Goal: Use online tool/utility: Utilize a website feature to perform a specific function

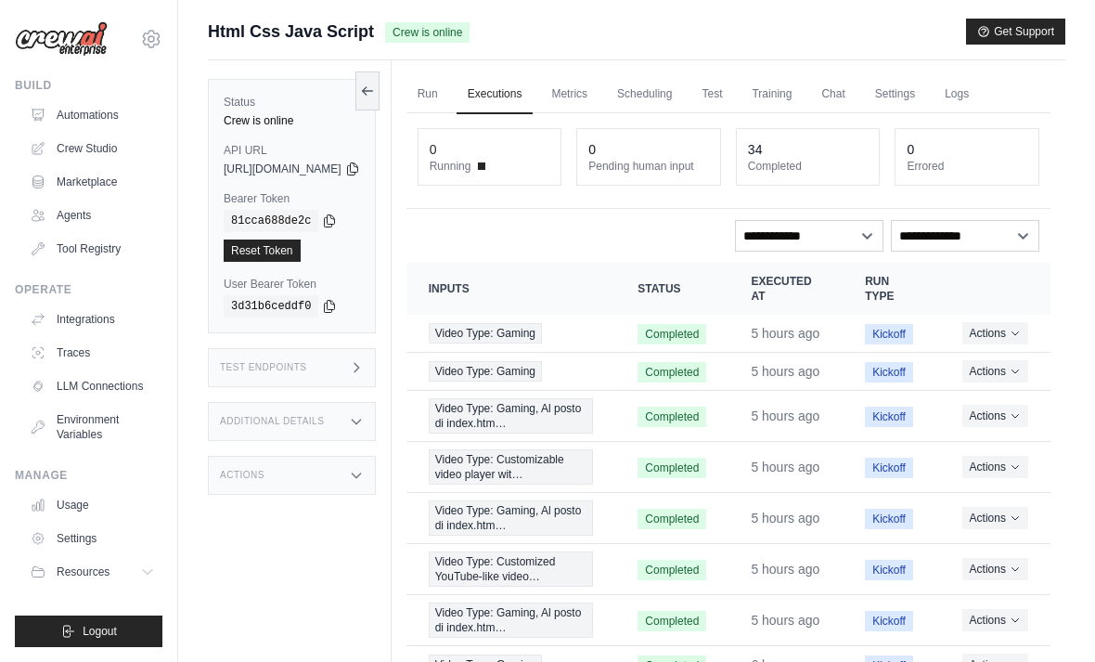
click at [76, 147] on link "Crew Studio" at bounding box center [92, 149] width 140 height 30
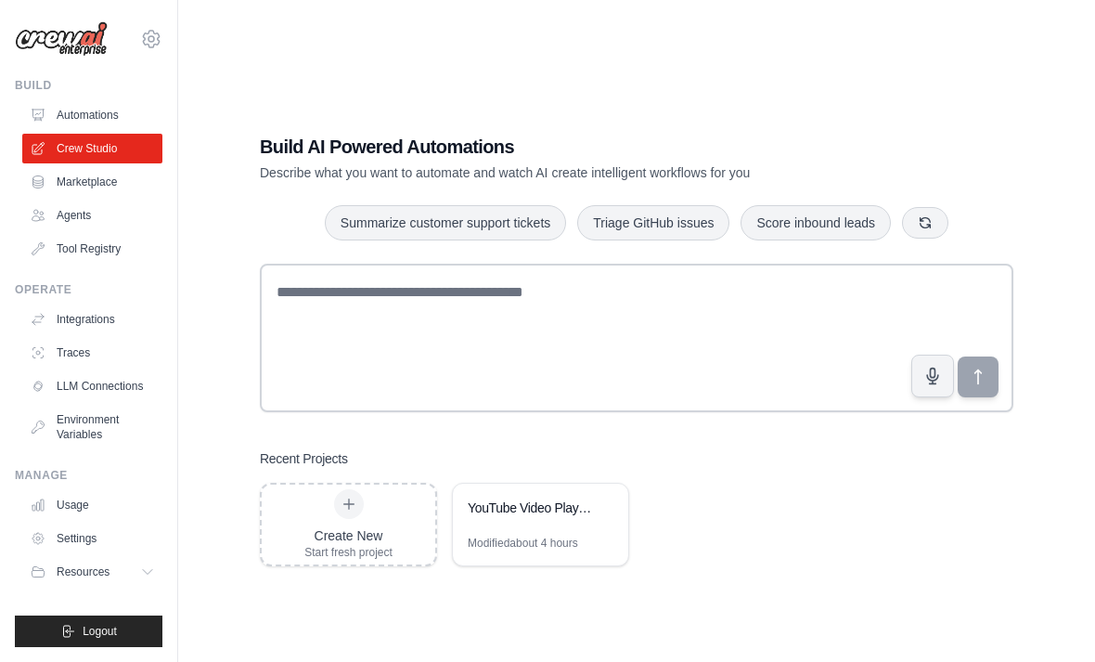
click at [521, 550] on div "Modified about 4 hours" at bounding box center [523, 542] width 110 height 15
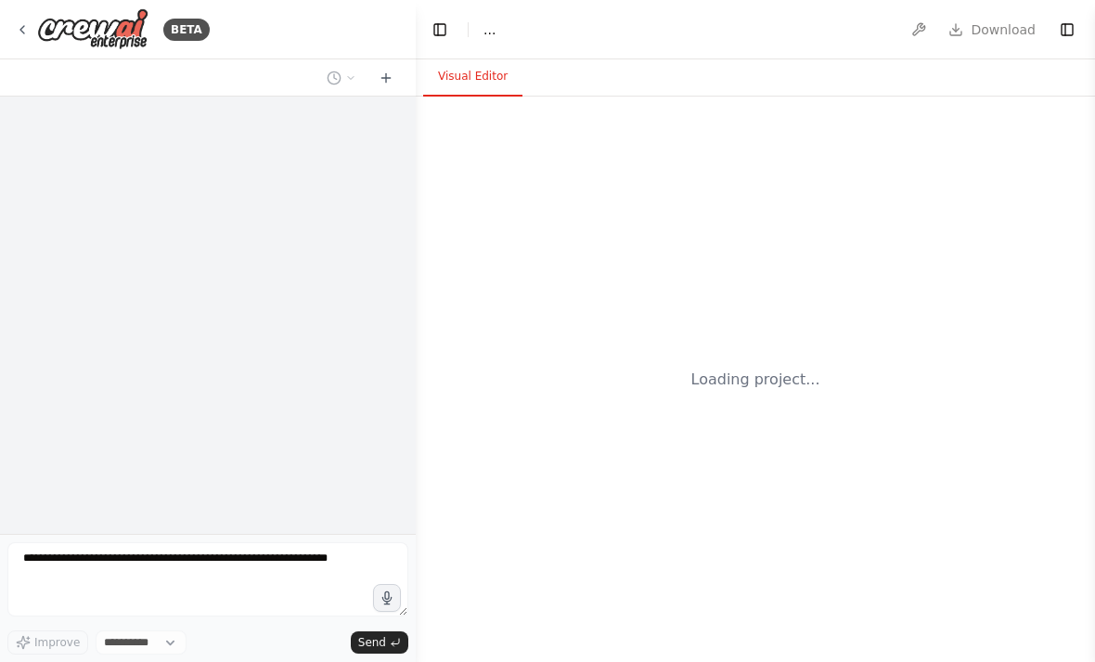
select select "****"
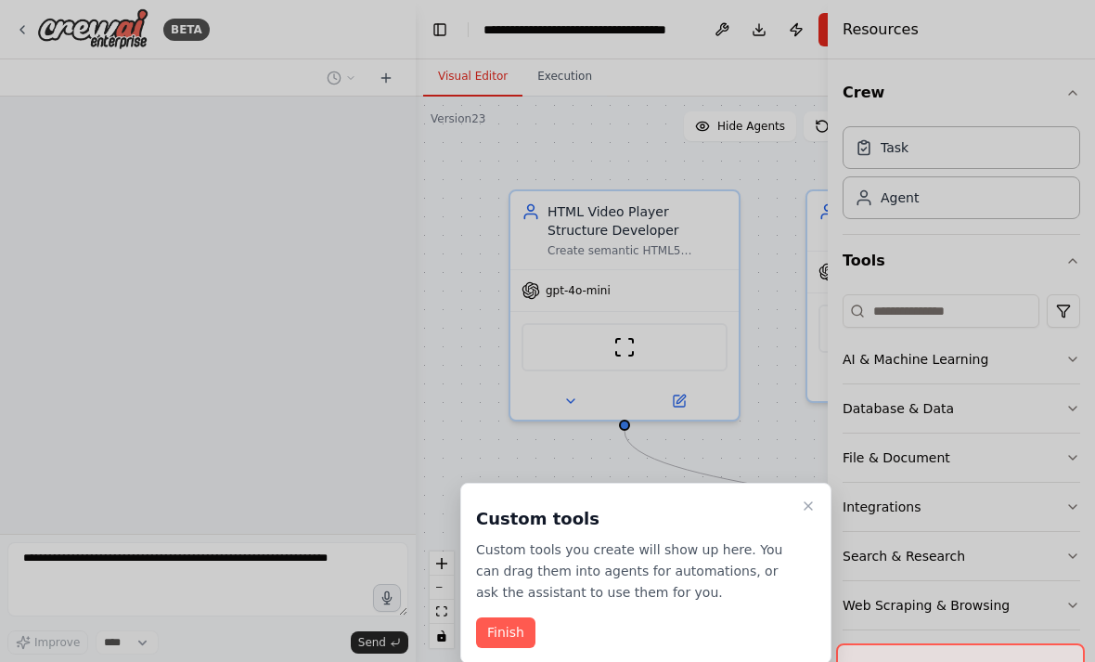
click at [798, 514] on button "Close walkthrough" at bounding box center [808, 506] width 22 height 22
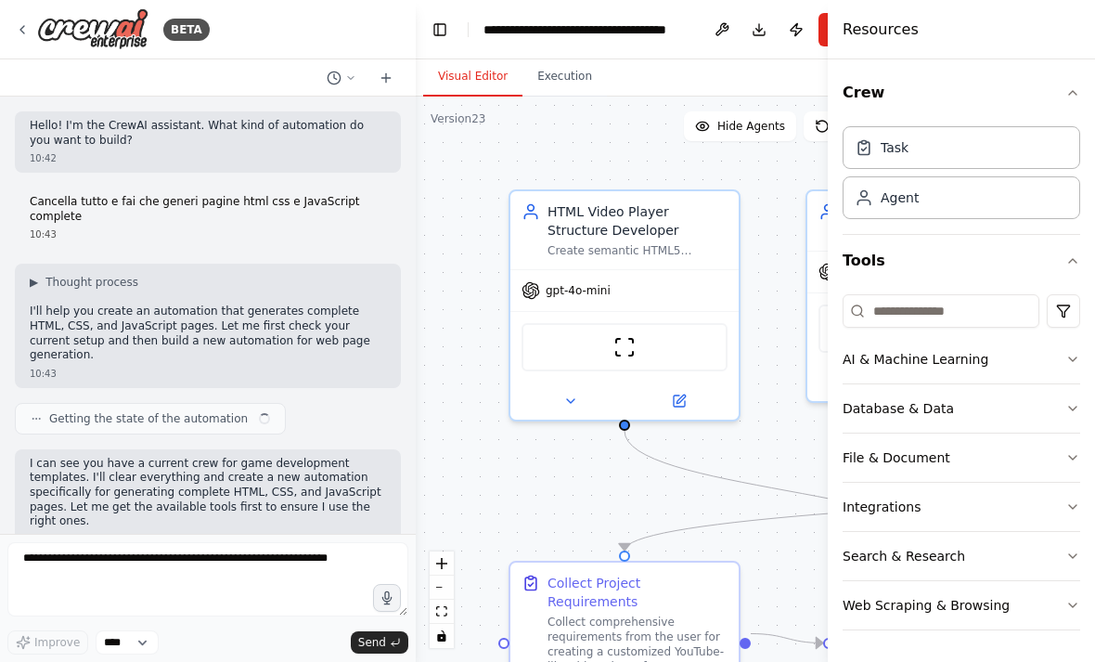
scroll to position [35270, 0]
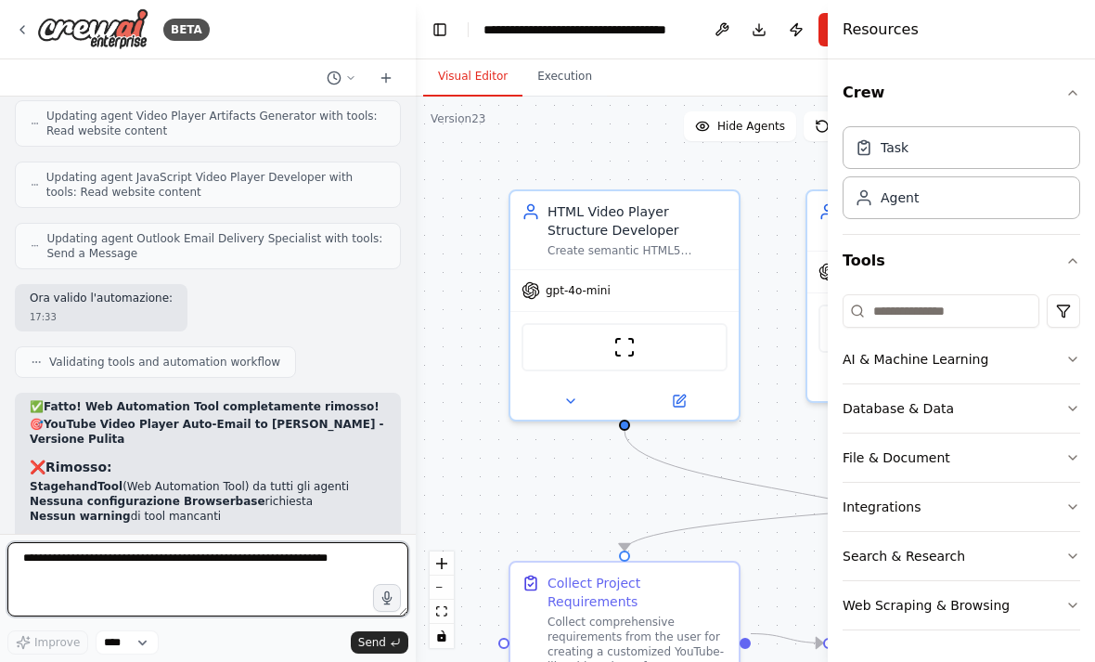
click at [143, 556] on textarea at bounding box center [207, 579] width 401 height 74
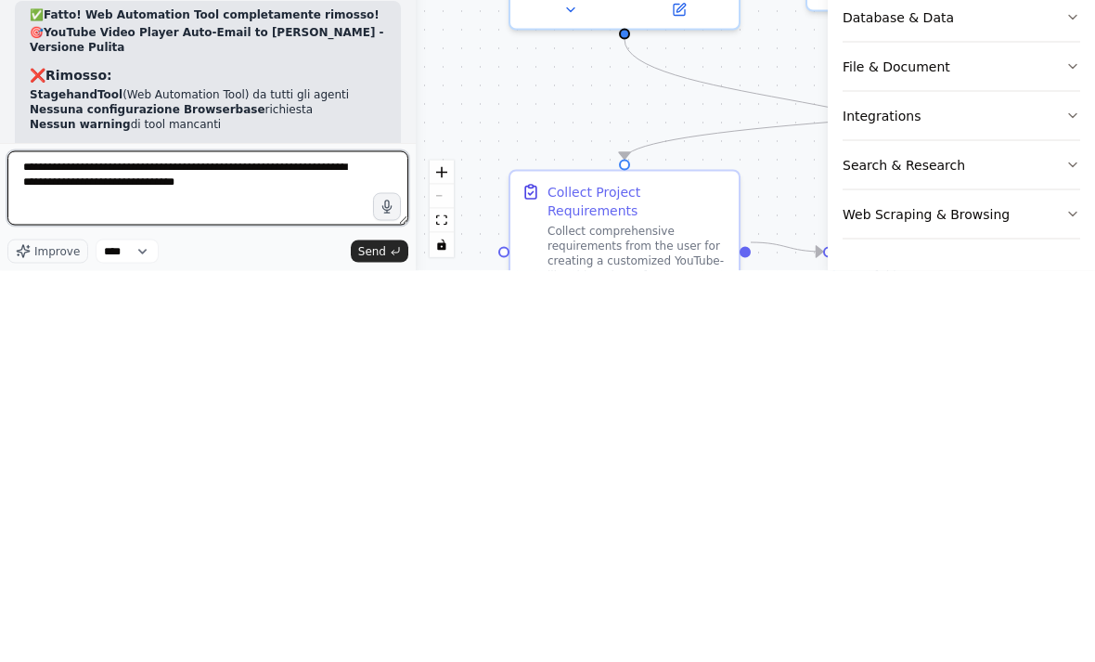
type textarea "**********"
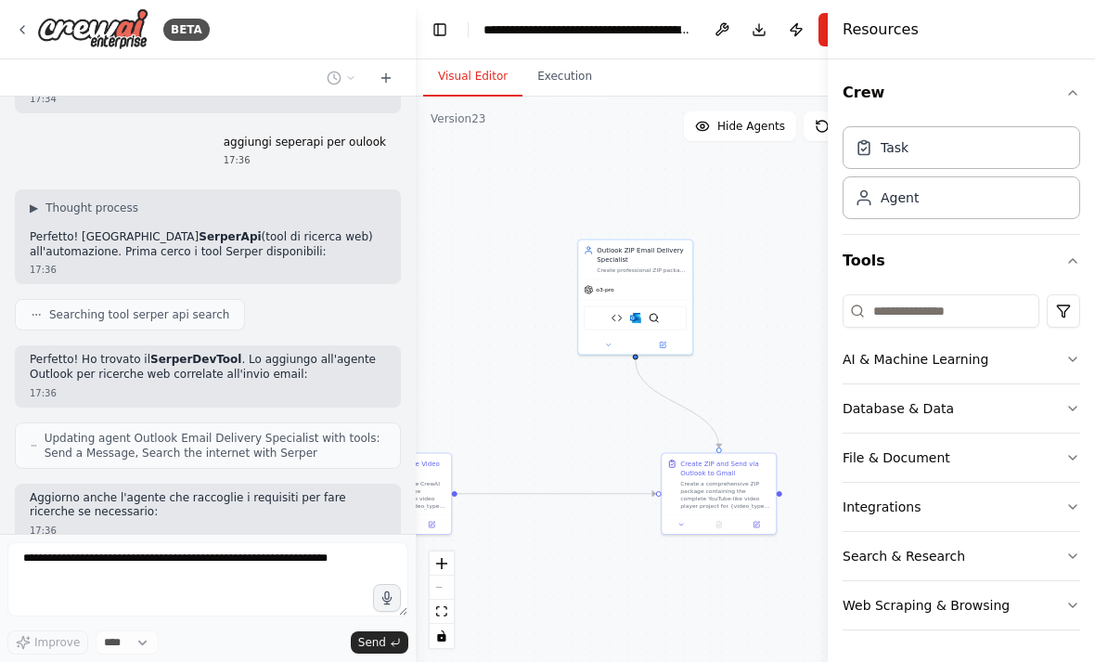
scroll to position [36244, 0]
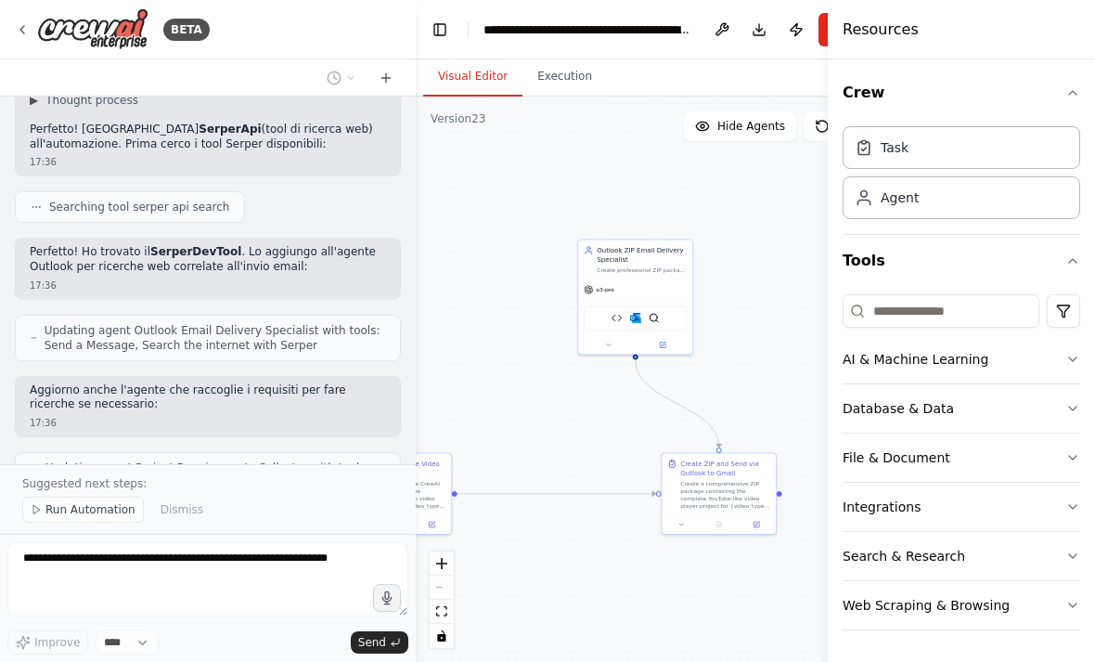
click at [797, 20] on button "Publish" at bounding box center [796, 29] width 30 height 33
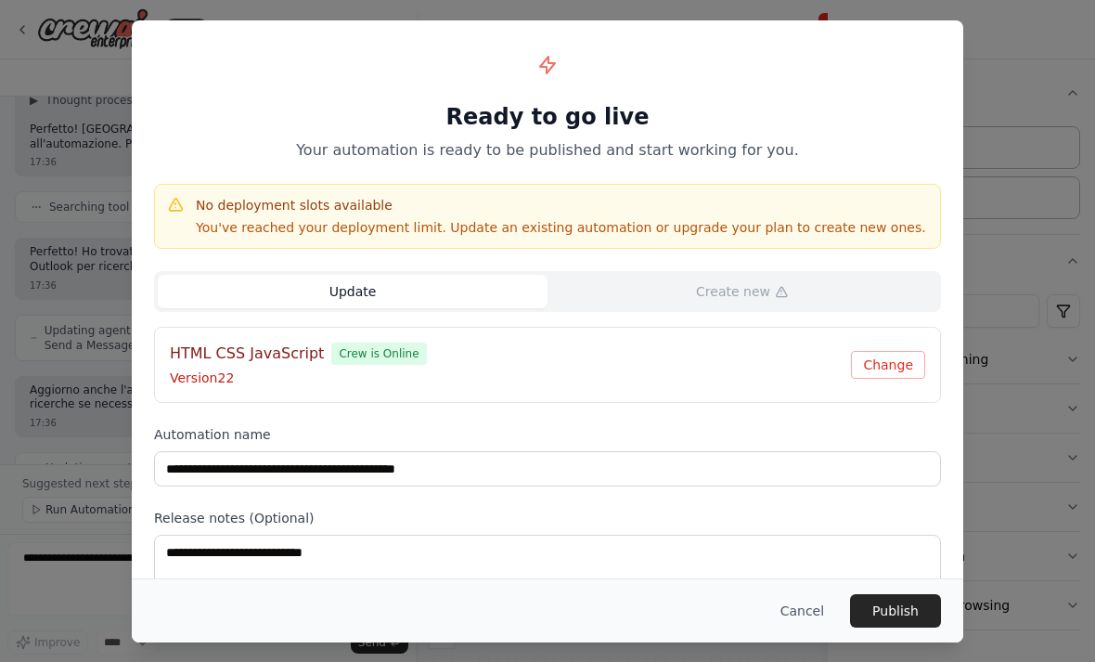
type input "**********"
click at [910, 619] on button "Update" at bounding box center [895, 610] width 92 height 33
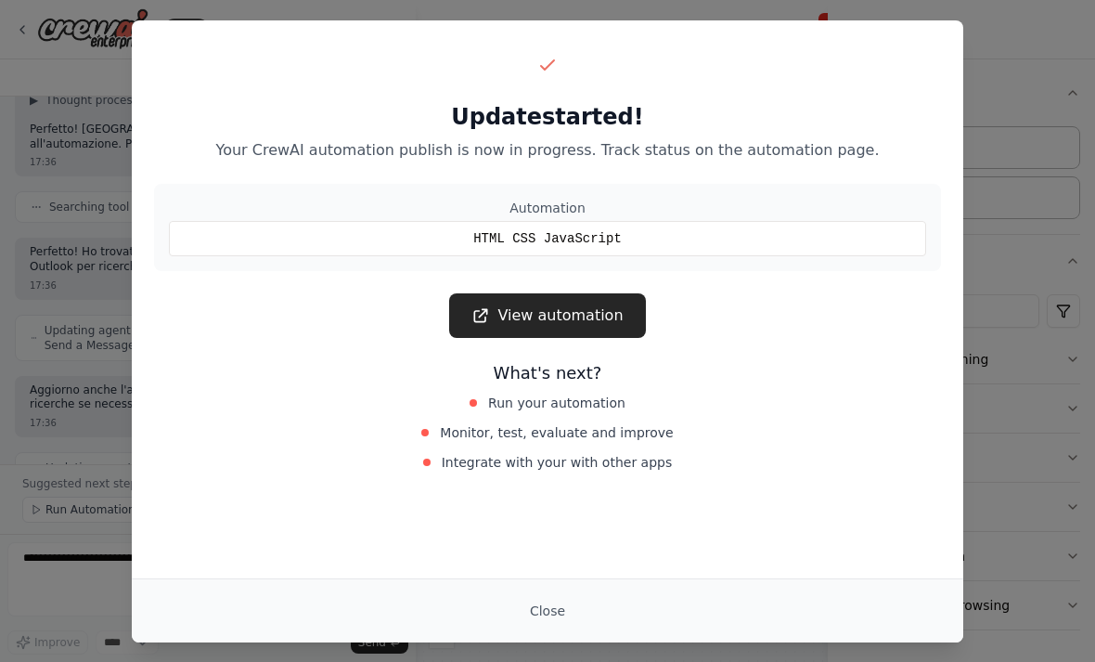
click at [558, 616] on button "Close" at bounding box center [547, 610] width 65 height 33
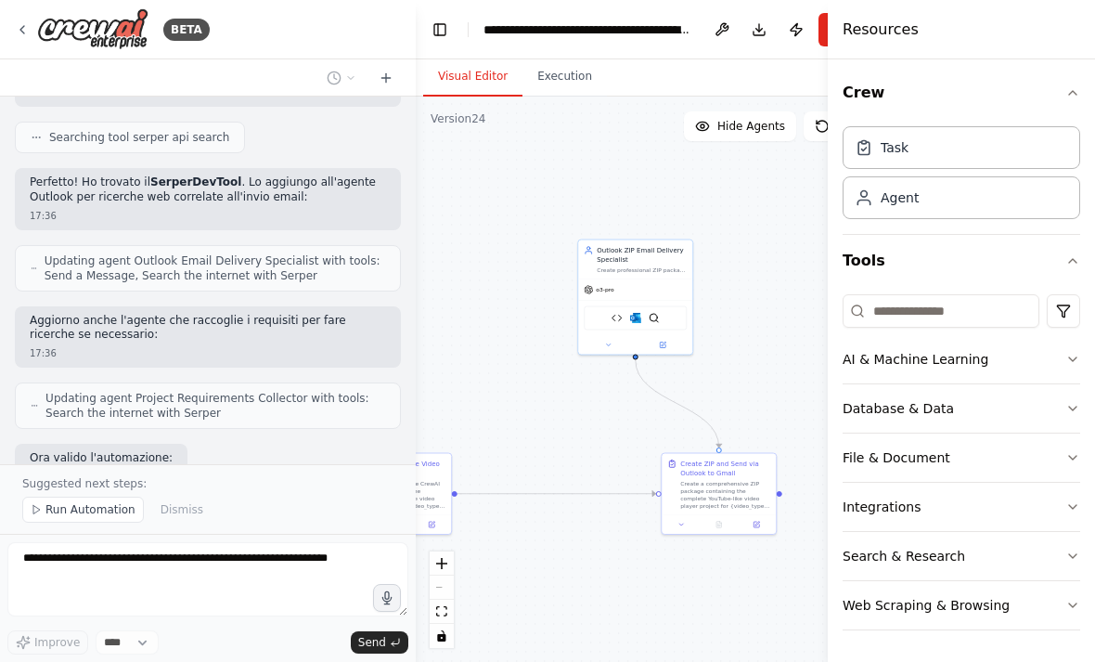
scroll to position [36314, 0]
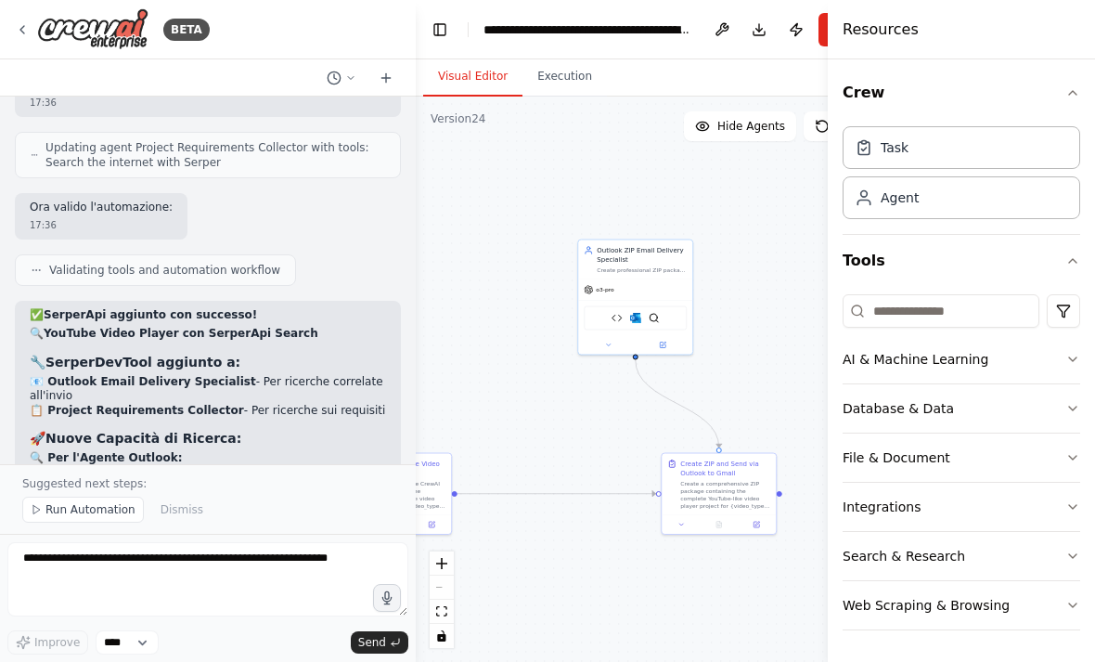
click at [84, 510] on span "Run Automation" at bounding box center [90, 509] width 90 height 15
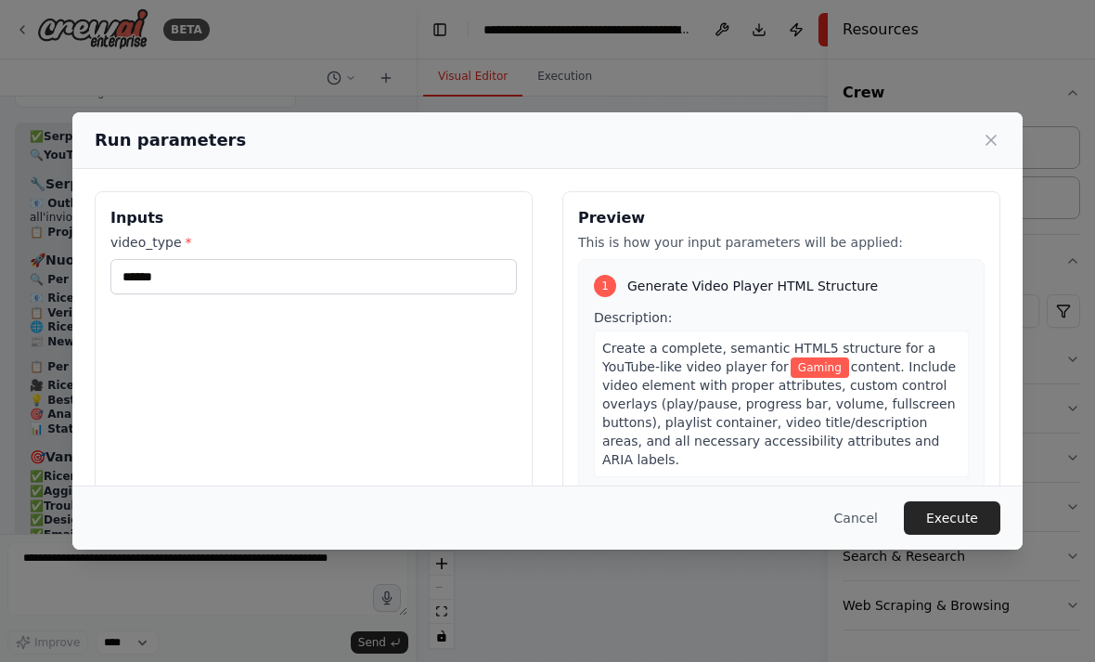
click at [943, 534] on button "Execute" at bounding box center [952, 517] width 96 height 33
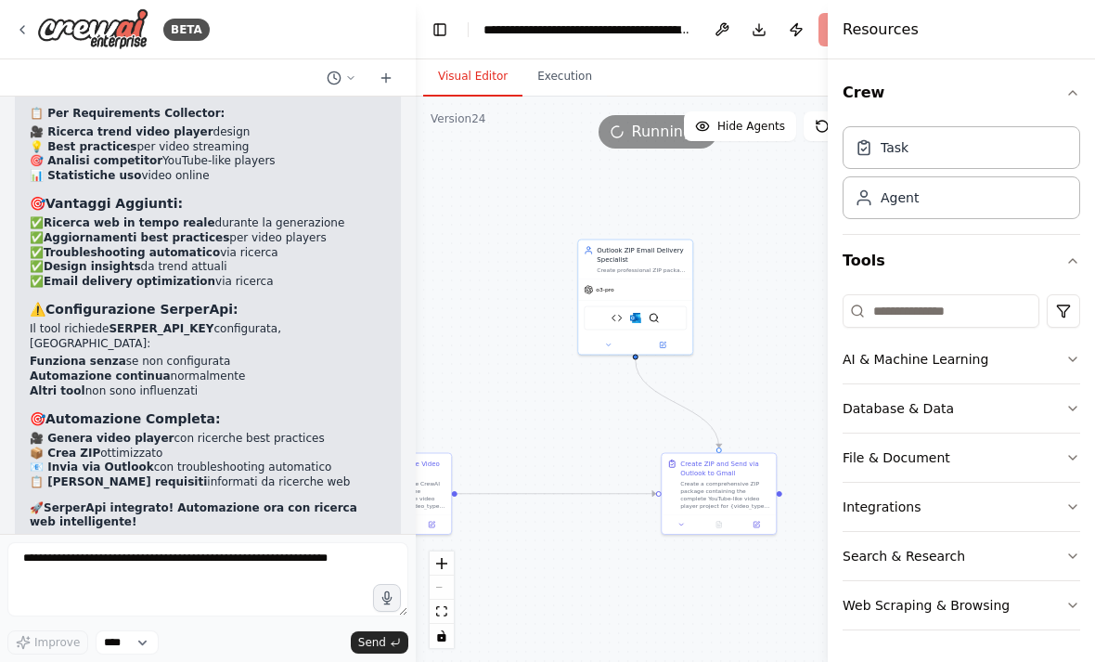
scroll to position [37009, 0]
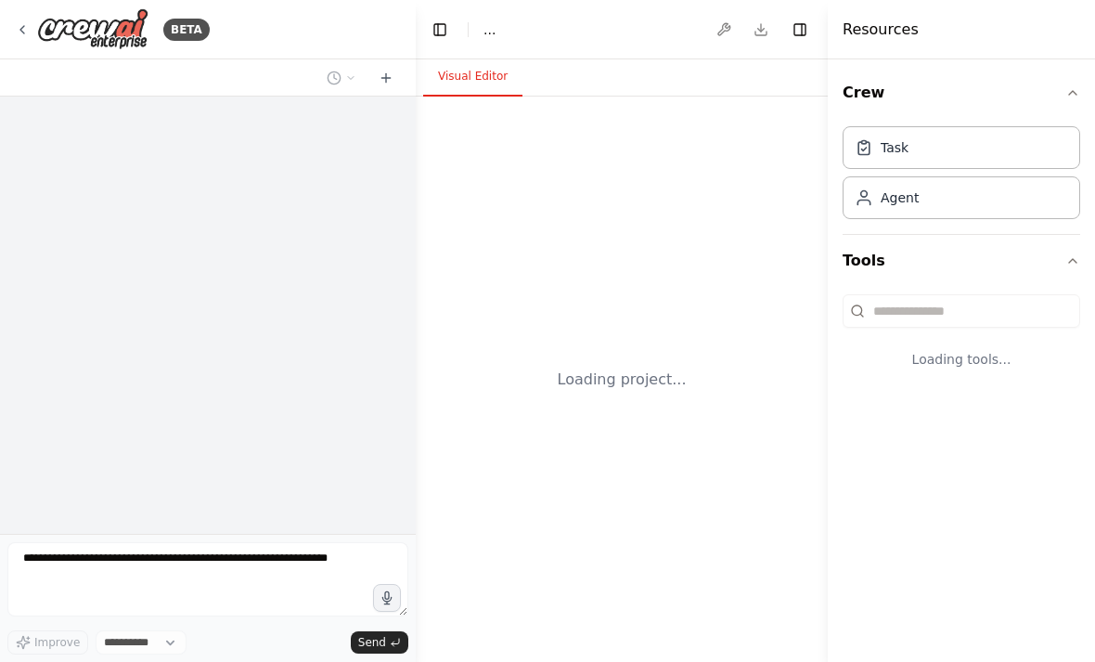
select select "****"
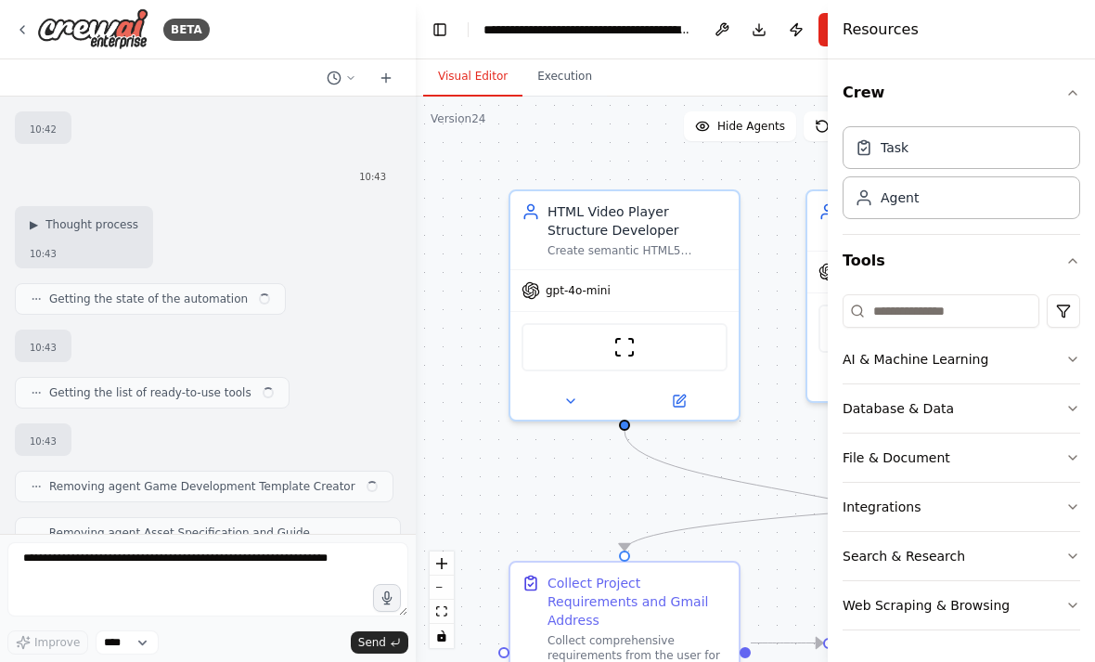
click at [826, 29] on button "Toggle Sidebar" at bounding box center [827, 331] width 15 height 662
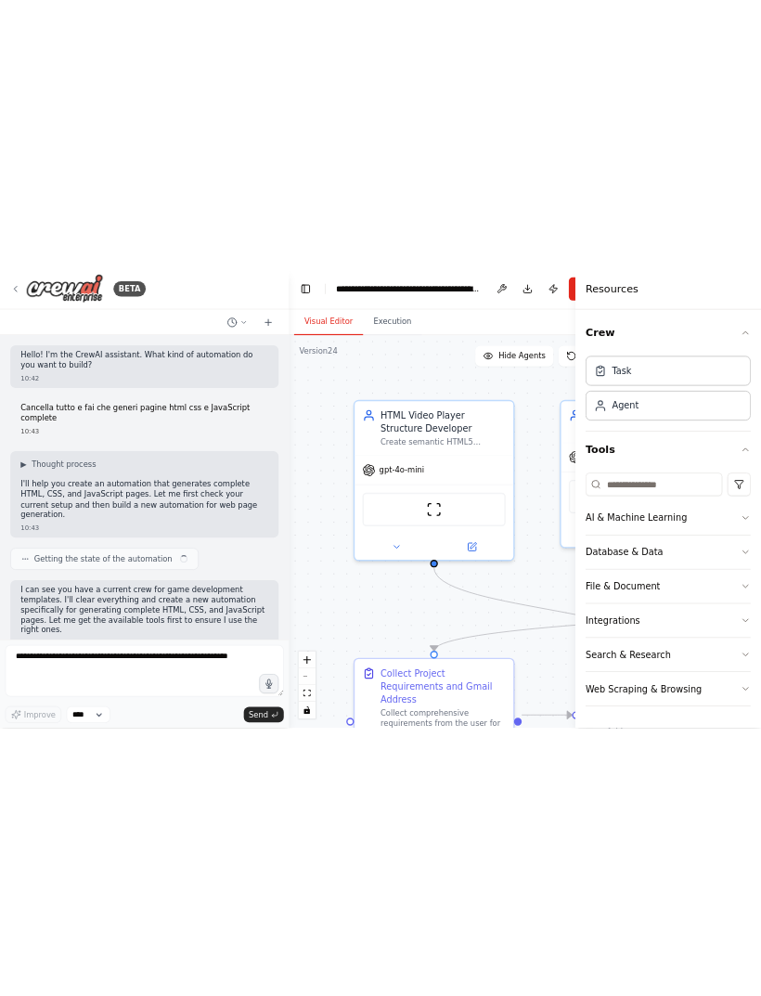
scroll to position [36861, 0]
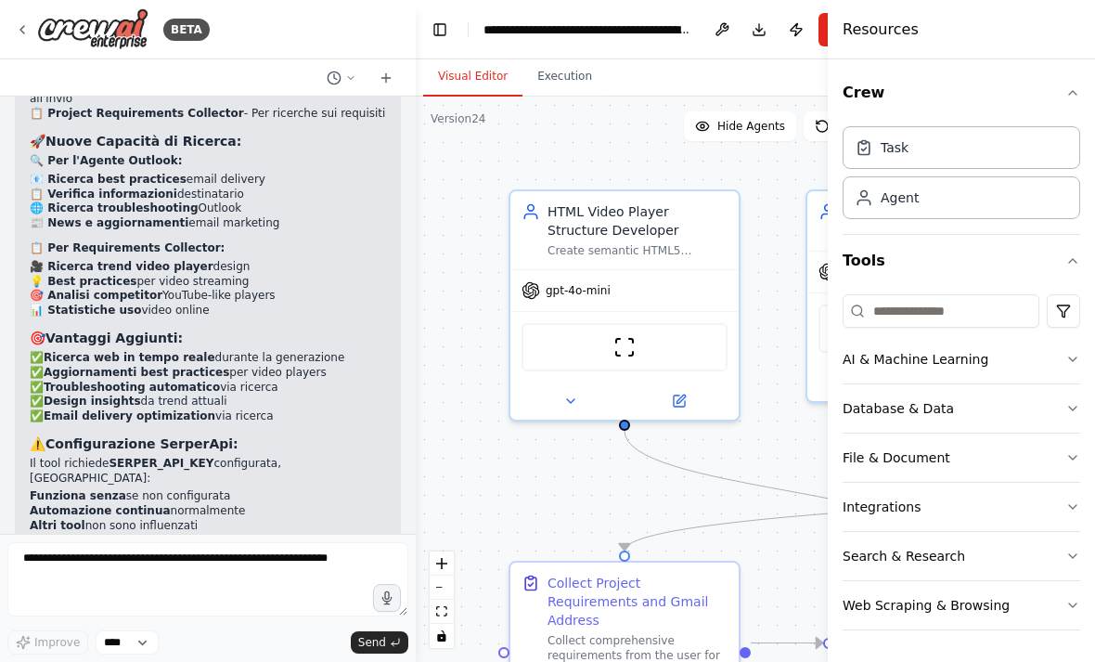
click at [825, 23] on button "Toggle Sidebar" at bounding box center [827, 331] width 15 height 662
click at [824, 17] on button "Toggle Sidebar" at bounding box center [827, 331] width 15 height 662
click at [830, 22] on div at bounding box center [831, 331] width 7 height 662
click at [827, 25] on button "Toggle Sidebar" at bounding box center [827, 331] width 15 height 662
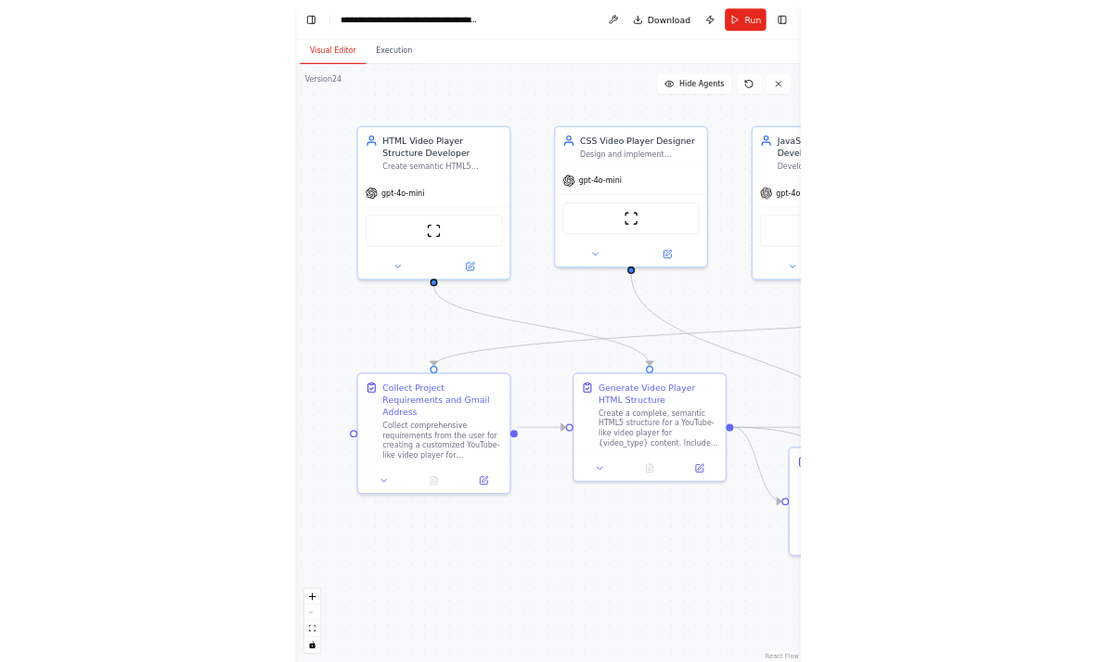
scroll to position [36675, 0]
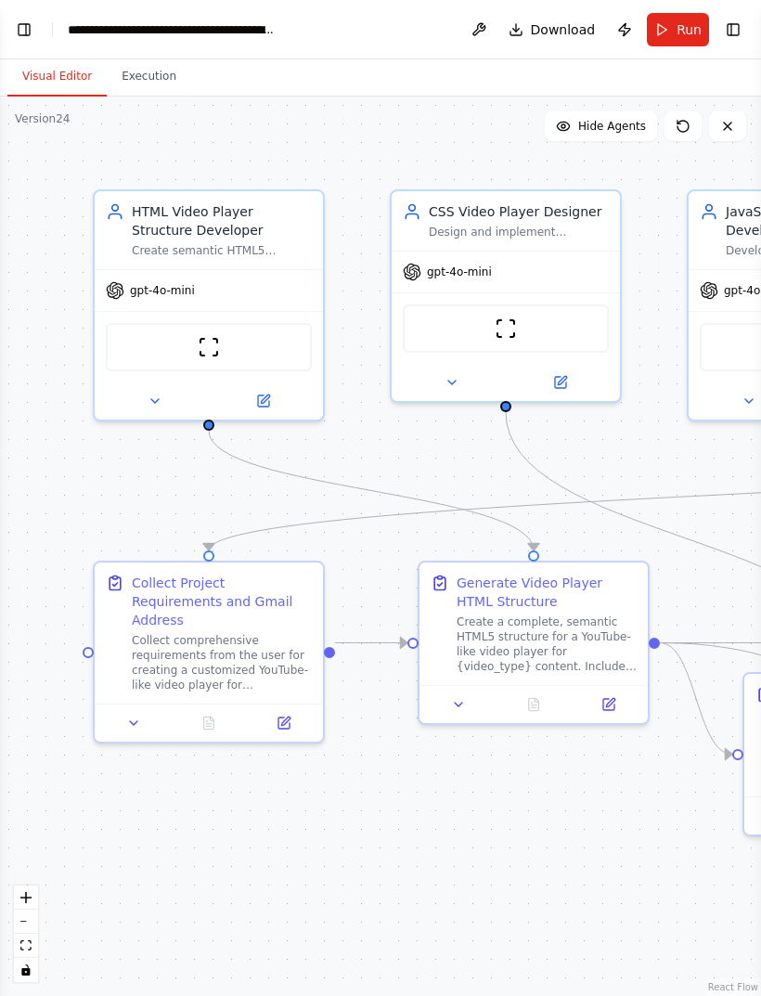
click at [681, 30] on span "Run" at bounding box center [688, 29] width 25 height 19
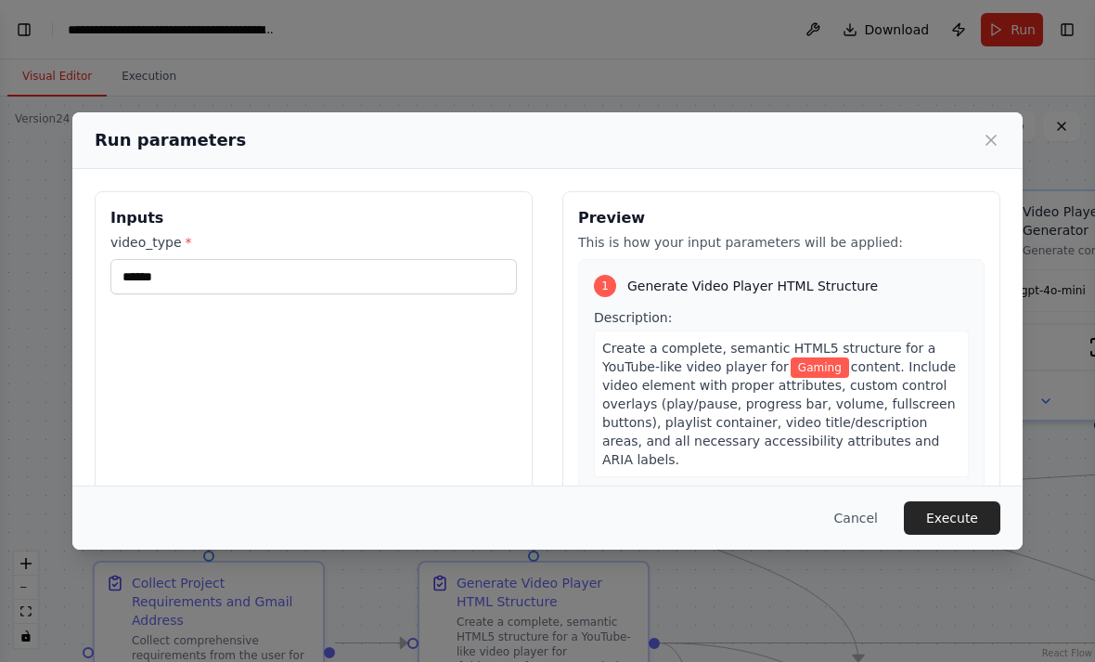
click at [943, 534] on button "Execute" at bounding box center [952, 517] width 96 height 33
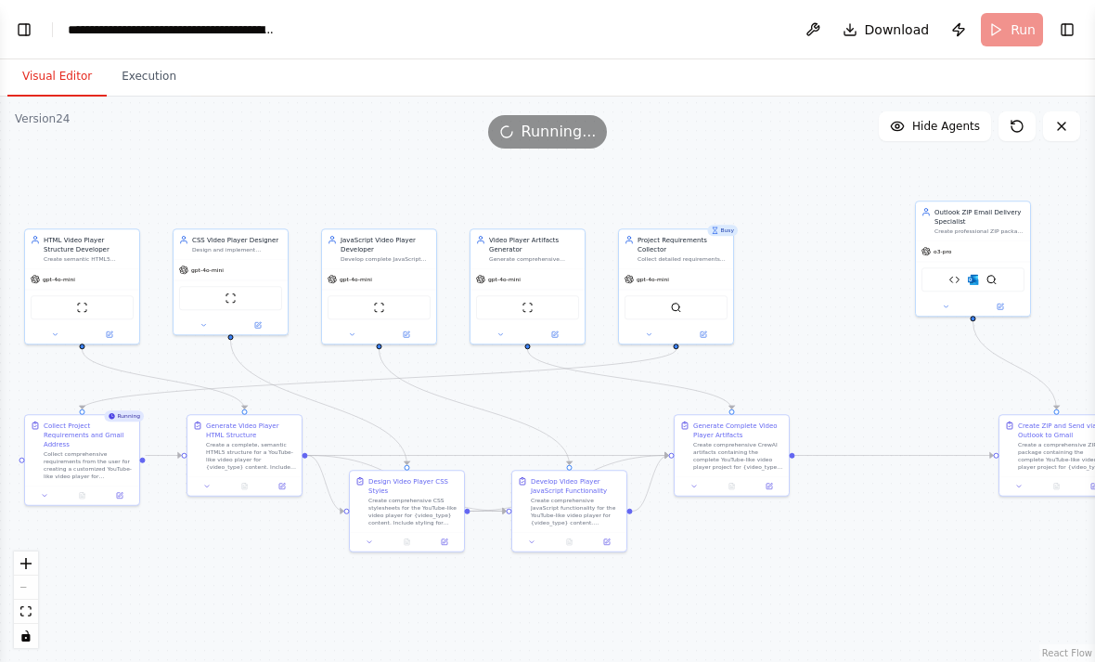
click at [969, 26] on button "Publish" at bounding box center [959, 29] width 30 height 33
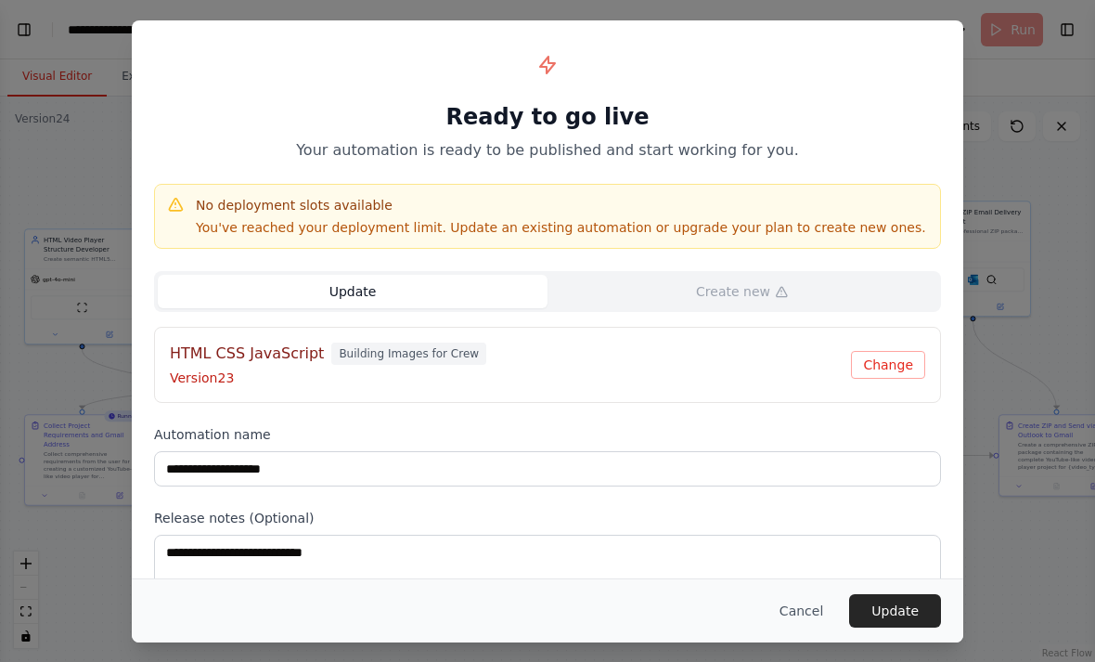
click at [896, 625] on button "Update" at bounding box center [895, 610] width 92 height 33
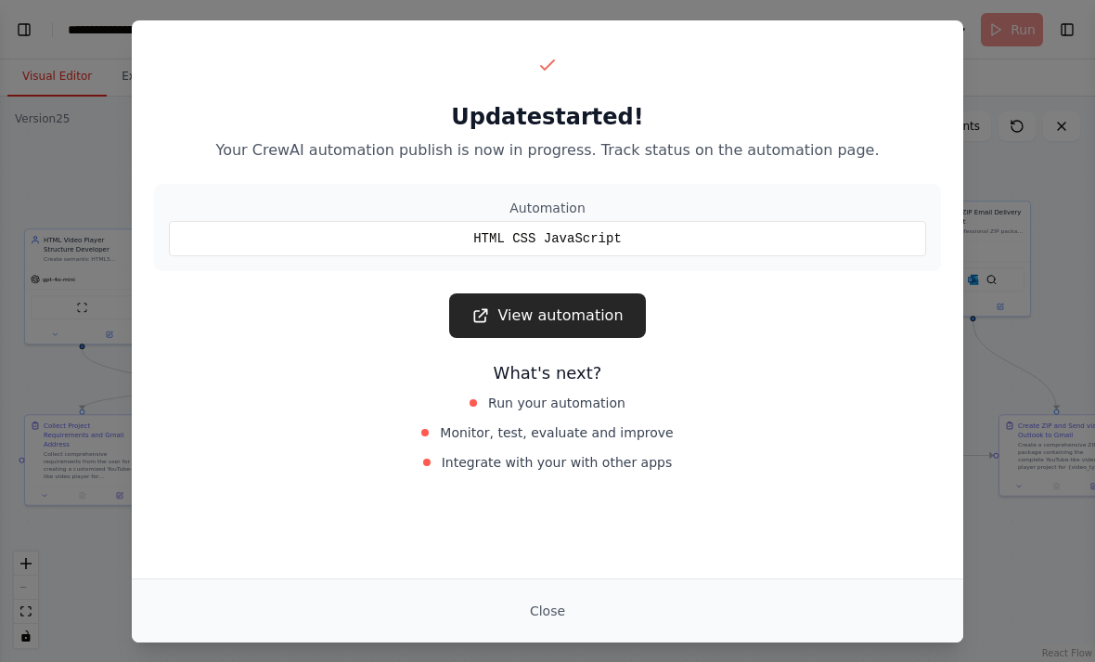
click at [585, 597] on div "Close" at bounding box center [547, 610] width 787 height 33
click at [568, 595] on button "Close" at bounding box center [547, 610] width 65 height 33
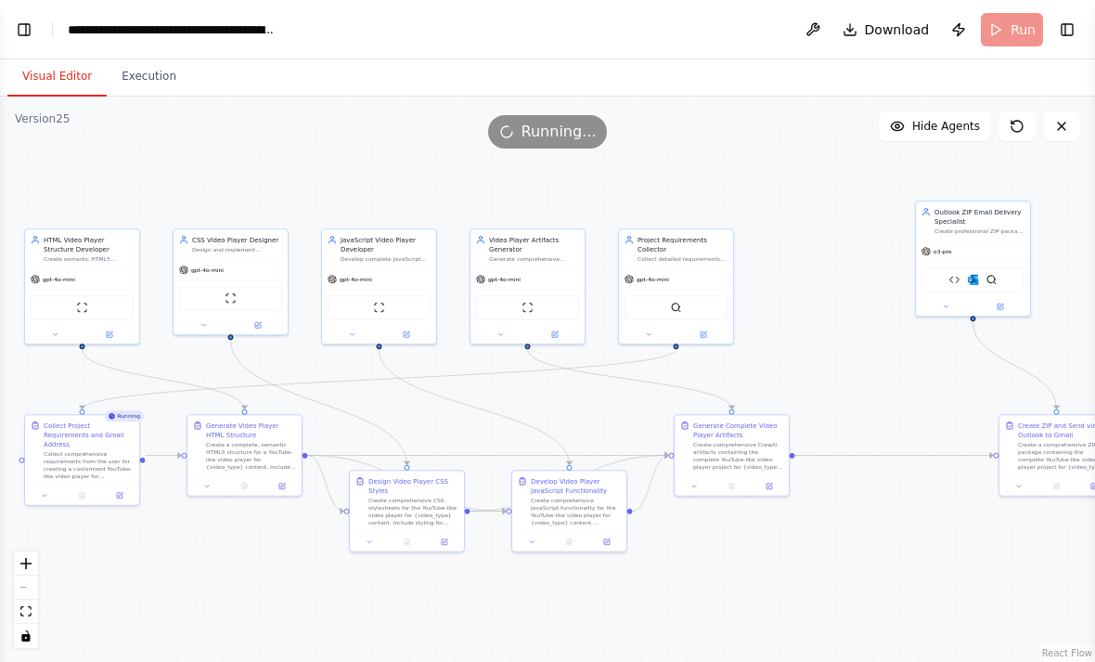
click at [565, 592] on div ".deletable-edge-delete-btn { width: 20px; height: 20px; border: 0px solid #ffff…" at bounding box center [547, 378] width 1095 height 565
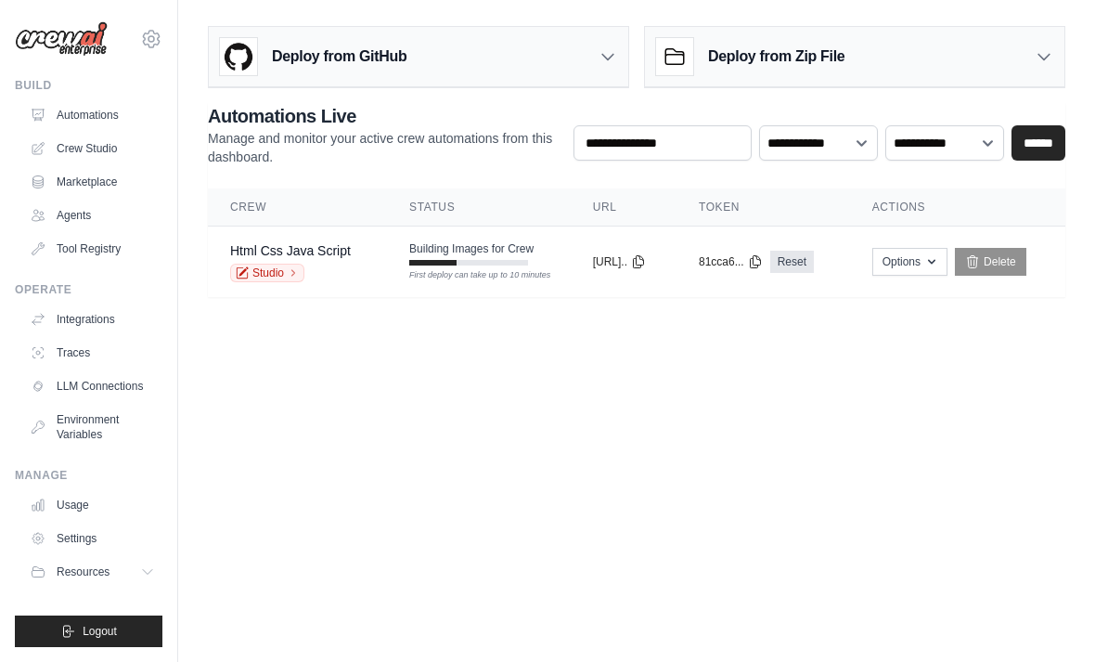
click at [138, 622] on button "Logout" at bounding box center [89, 631] width 148 height 32
